Goal: Information Seeking & Learning: Learn about a topic

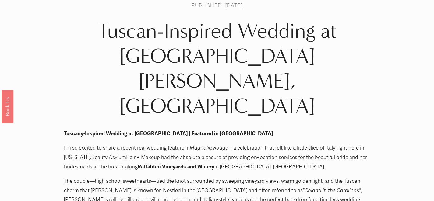
scroll to position [23, 0]
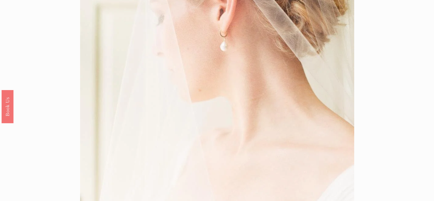
scroll to position [23, 0]
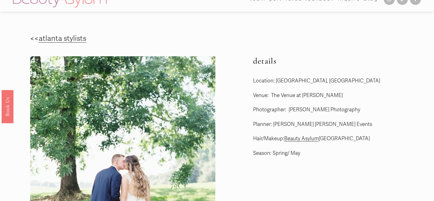
scroll to position [0, 0]
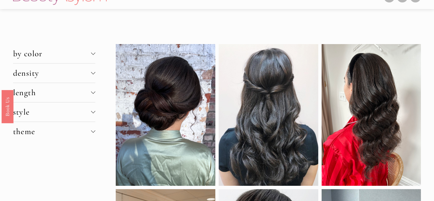
scroll to position [8, 0]
